Goal: Task Accomplishment & Management: Use online tool/utility

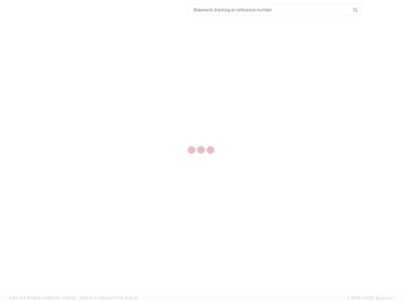
select select "US"
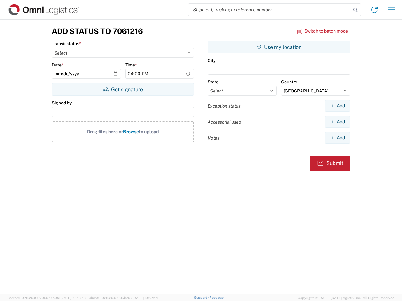
click at [270, 10] on input "search" at bounding box center [269, 10] width 163 height 12
click at [355, 10] on icon at bounding box center [355, 10] width 9 height 9
click at [374, 10] on icon at bounding box center [374, 10] width 10 height 10
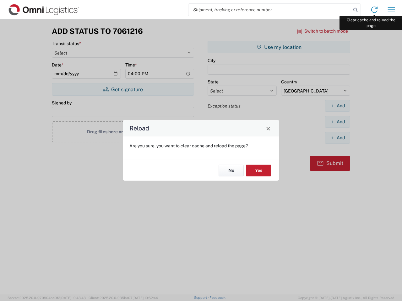
click at [391, 10] on div "Reload Are you sure, you want to clear cache and reload the page? No Yes" at bounding box center [201, 150] width 402 height 301
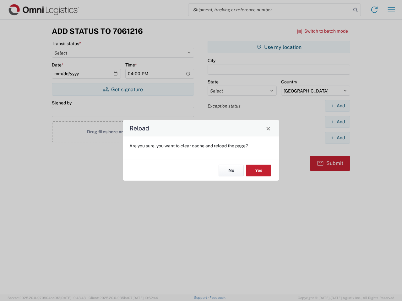
click at [322, 31] on div "Reload Are you sure, you want to clear cache and reload the page? No Yes" at bounding box center [201, 150] width 402 height 301
click at [123, 89] on div "Reload Are you sure, you want to clear cache and reload the page? No Yes" at bounding box center [201, 150] width 402 height 301
click at [279, 47] on div "Reload Are you sure, you want to clear cache and reload the page? No Yes" at bounding box center [201, 150] width 402 height 301
click at [337, 106] on div "Reload Are you sure, you want to clear cache and reload the page? No Yes" at bounding box center [201, 150] width 402 height 301
click at [337, 122] on div "Reload Are you sure, you want to clear cache and reload the page? No Yes" at bounding box center [201, 150] width 402 height 301
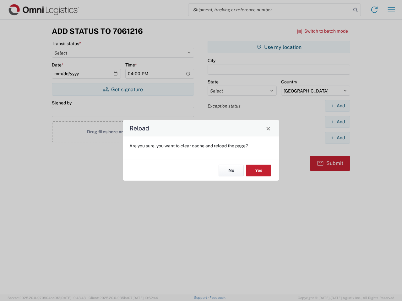
click at [337, 138] on div "Reload Are you sure, you want to clear cache and reload the page? No Yes" at bounding box center [201, 150] width 402 height 301
